Goal: Information Seeking & Learning: Learn about a topic

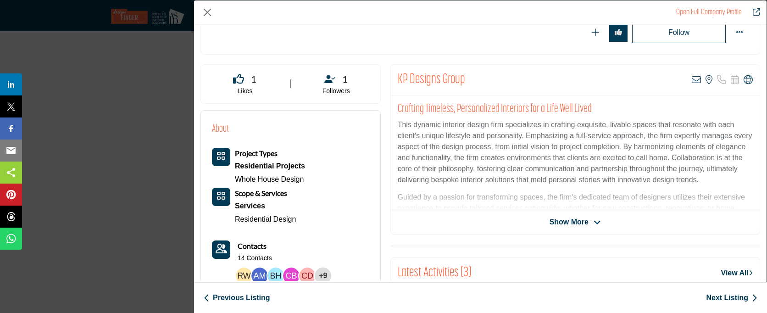
scroll to position [103, 0]
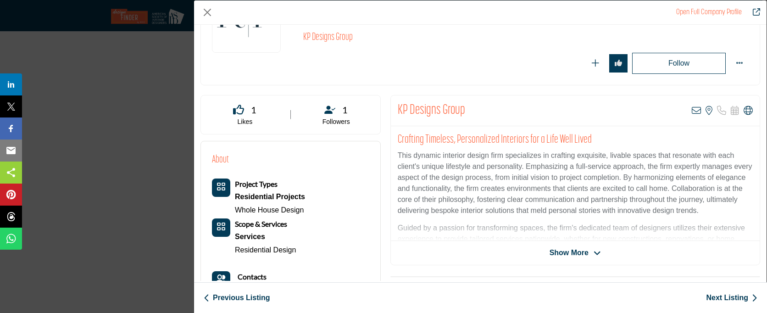
click at [565, 247] on span "Show More" at bounding box center [569, 252] width 39 height 11
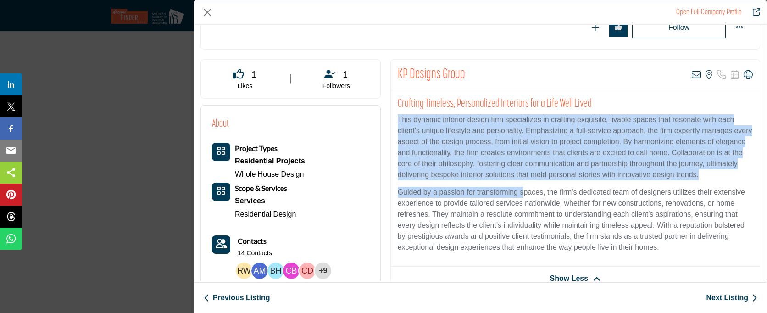
scroll to position [150, 0]
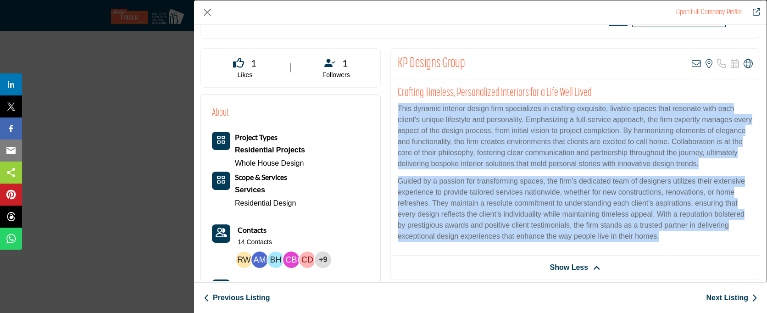
drag, startPoint x: 396, startPoint y: 154, endPoint x: 663, endPoint y: 246, distance: 282.9
click at [663, 246] on div "Crafting Timeless, Personalized Interiors for a Life Well Lived This dynamic in…" at bounding box center [575, 167] width 369 height 176
copy div "This dynamic interior design firm specializes in crafting exquisite, livable sp…"
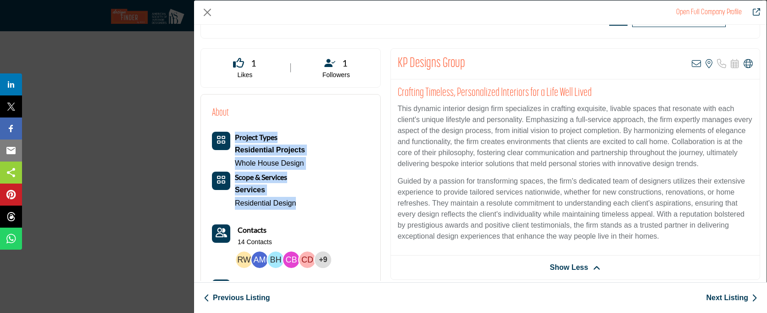
drag, startPoint x: 309, startPoint y: 205, endPoint x: 230, endPoint y: 153, distance: 94.5
click at [230, 153] on div "Project Types Residential Projects Whole House Design Services" at bounding box center [281, 171] width 138 height 78
click at [312, 209] on div "Project Types Residential Projects Whole House Design Scope & Services Services…" at bounding box center [281, 266] width 138 height 269
drag, startPoint x: 311, startPoint y: 207, endPoint x: 237, endPoint y: 151, distance: 92.4
click at [237, 151] on div "Project Types Residential Projects Whole House Design Services" at bounding box center [281, 171] width 138 height 78
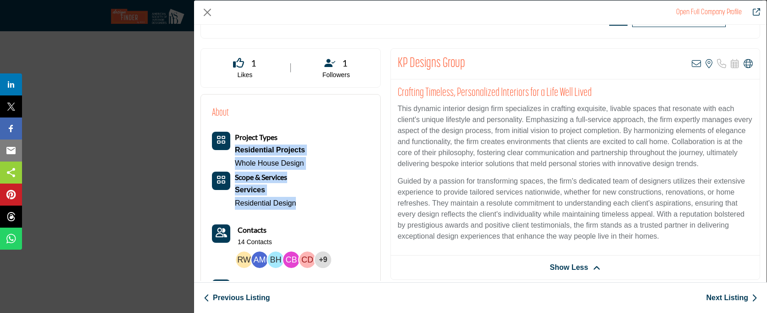
copy div "Residential Projects Whole House Design Scope & Services Services Residential D…"
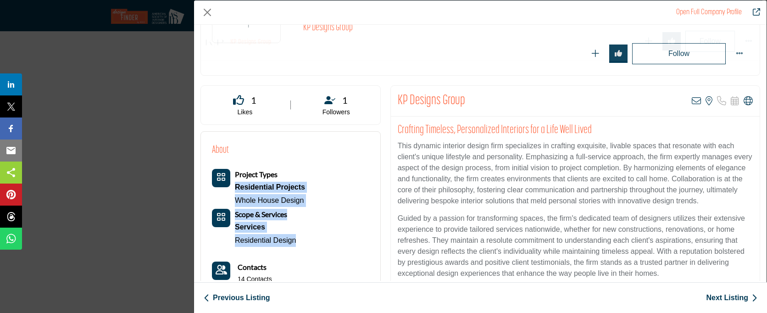
scroll to position [405, 0]
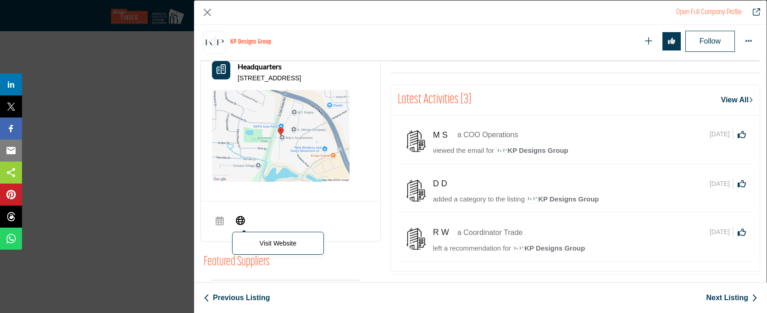
click at [242, 226] on icon "Company Data Modal" at bounding box center [240, 220] width 9 height 11
click at [731, 299] on link "Next Listing" at bounding box center [731, 297] width 51 height 11
